Goal: Find contact information: Find contact information

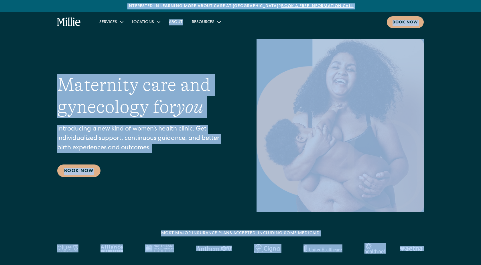
click at [157, 115] on h1 "Maternity care and gynecology for you" at bounding box center [145, 96] width 176 height 44
click at [166, 138] on p "Introducing a new kind of women’s health clinic. Get individualized support, co…" at bounding box center [145, 139] width 176 height 28
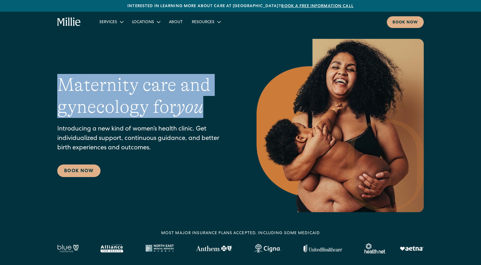
drag, startPoint x: 212, startPoint y: 109, endPoint x: 48, endPoint y: 85, distance: 165.4
click at [48, 85] on div "Maternity care and gynecology for you Introducing a new kind of women’s health …" at bounding box center [240, 126] width 481 height 174
copy h1 "Maternity care and gynecology for you"
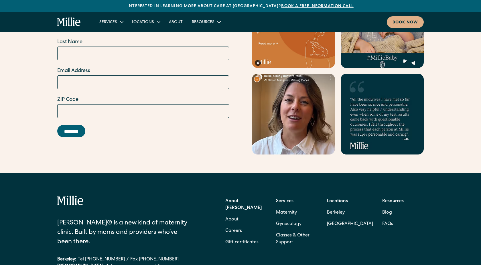
scroll to position [2305, 0]
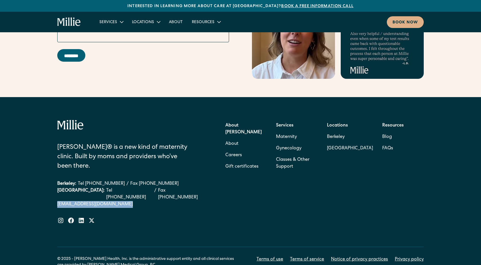
drag, startPoint x: 114, startPoint y: 168, endPoint x: 41, endPoint y: 166, distance: 73.0
click at [41, 166] on div "Millie® is a new kind of maternity clinic. Built by moms and providers who’ve b…" at bounding box center [240, 194] width 481 height 194
copy div "[EMAIL_ADDRESS][DOMAIN_NAME]"
click at [123, 176] on div "Millie® is a new kind of maternity clinic. Built by moms and providers who’ve b…" at bounding box center [131, 172] width 149 height 104
click at [117, 201] on link "[EMAIL_ADDRESS][DOMAIN_NAME]" at bounding box center [131, 204] width 149 height 7
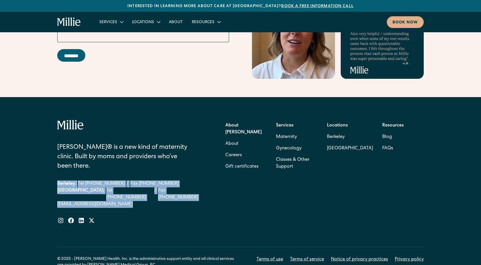
drag, startPoint x: 58, startPoint y: 150, endPoint x: 114, endPoint y: 172, distance: 60.8
click at [114, 172] on div "Millie® is a new kind of maternity clinic. Built by moms and providers who’ve b…" at bounding box center [131, 172] width 149 height 104
copy div "Berkeley: Tel (510) 495-0310 / Fax (510) 244-0446 South Bay: Tel (408) 762-5855…"
